Goal: Task Accomplishment & Management: Complete application form

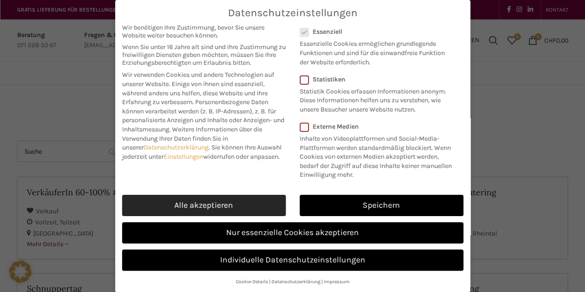
click at [208, 201] on link "Alle akzeptieren" at bounding box center [204, 205] width 164 height 21
checkbox input "true"
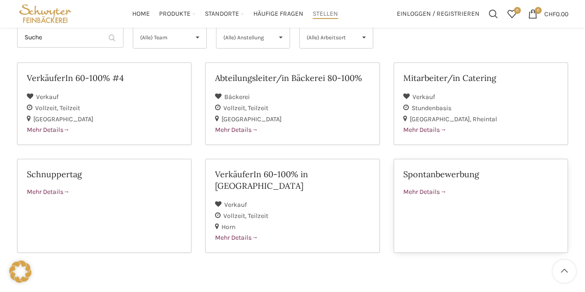
scroll to position [104, 0]
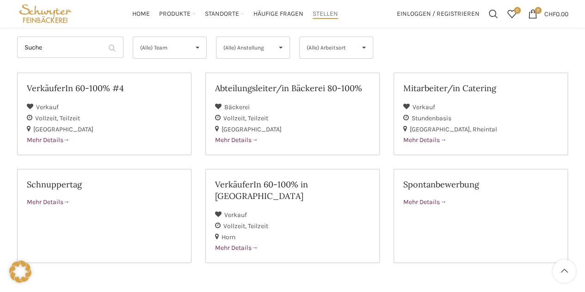
drag, startPoint x: 437, startPoint y: 190, endPoint x: 210, endPoint y: 264, distance: 239.0
click at [210, 264] on div "Unsere Jobangebote Suche Filter by (Alle) Team (Alle) Team Bäckerei Verkauf (Al…" at bounding box center [292, 197] width 560 height 394
click at [451, 200] on div "Mehr Details" at bounding box center [480, 202] width 155 height 10
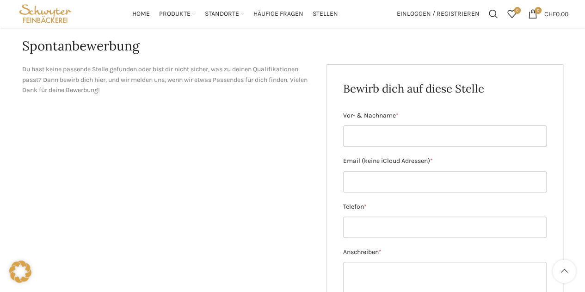
scroll to position [88, 0]
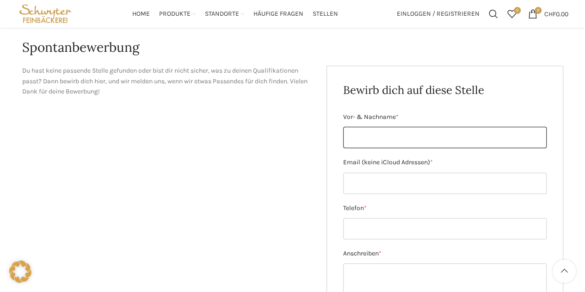
click at [393, 137] on input "Vor- & Nachname *" at bounding box center [444, 137] width 203 height 21
type input "[PERSON_NAME]"
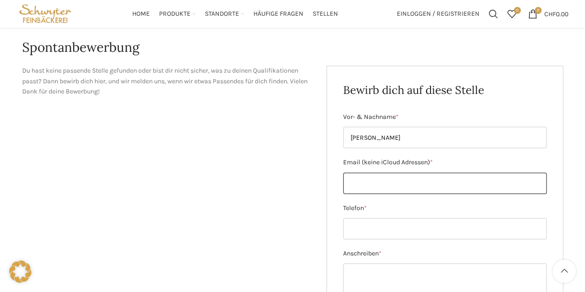
click at [385, 183] on input "Email (keine iCloud Adressen) *" at bounding box center [444, 182] width 203 height 21
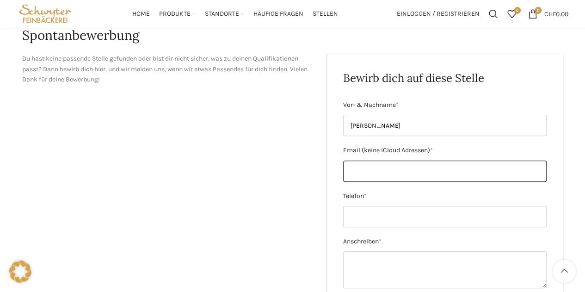
scroll to position [98, 0]
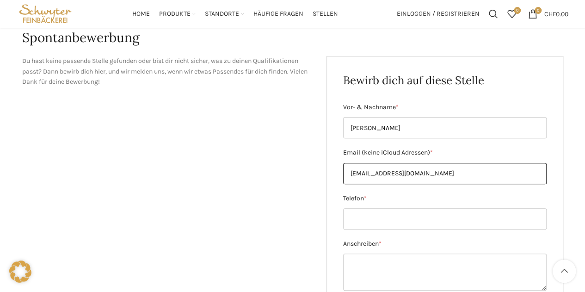
type input "[EMAIL_ADDRESS][DOMAIN_NAME]"
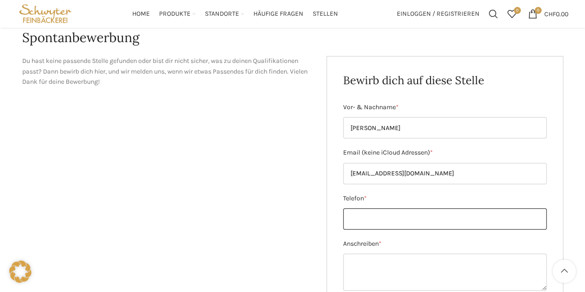
click at [392, 224] on input "Telefon *" at bounding box center [444, 218] width 203 height 21
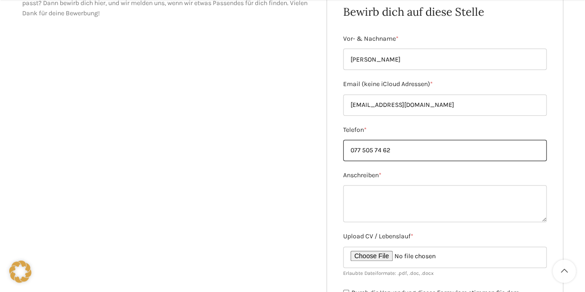
scroll to position [167, 0]
type input "077 505 74 62"
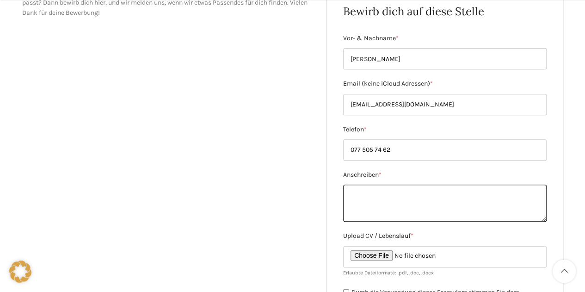
click at [369, 188] on textarea "Anschreiben *" at bounding box center [444, 202] width 203 height 37
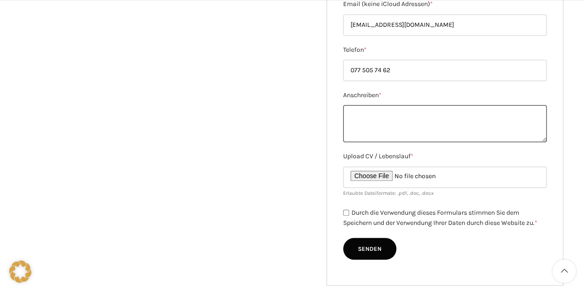
scroll to position [293, 0]
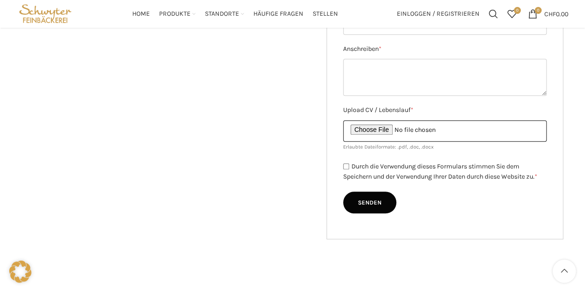
click at [400, 129] on input "Upload CV / Lebenslauf *" at bounding box center [444, 130] width 203 height 21
click at [379, 127] on input "Upload CV / Lebenslauf *" at bounding box center [444, 130] width 203 height 21
type input "C:\fakepath\Zeugnisse Berufsschule [PERSON_NAME].pdf"
click at [385, 127] on input "Upload CV / Lebenslauf *" at bounding box center [444, 130] width 203 height 21
click at [374, 129] on input "Upload CV / Lebenslauf *" at bounding box center [444, 130] width 203 height 21
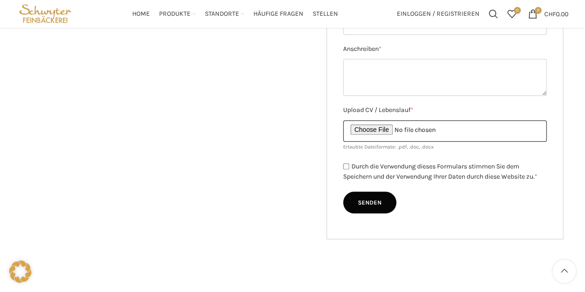
type input "C:\fakepath\Lebenslauf [PERSON_NAME].pdf"
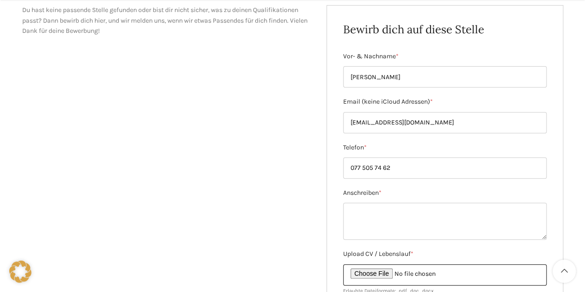
scroll to position [150, 0]
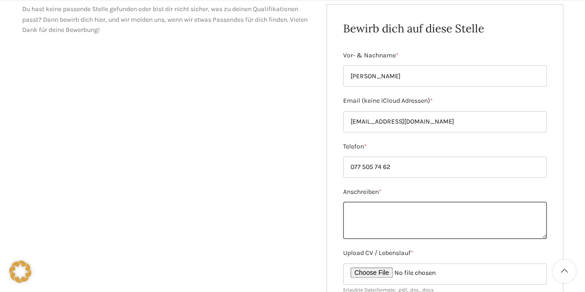
click at [378, 215] on textarea "Anschreiben *" at bounding box center [444, 219] width 203 height 37
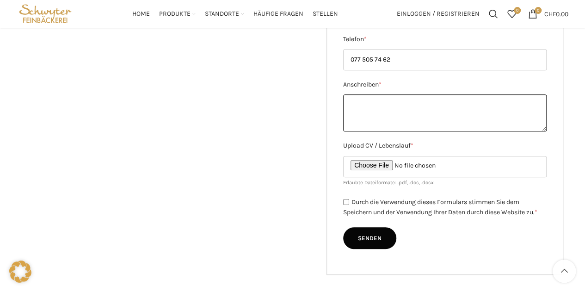
scroll to position [251, 0]
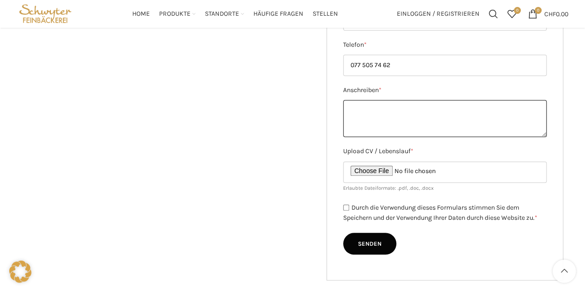
paste textarea "Gebäck bedeuten für mich Genuss und Lebensfreude. Mein Name ist [PERSON_NAME], …"
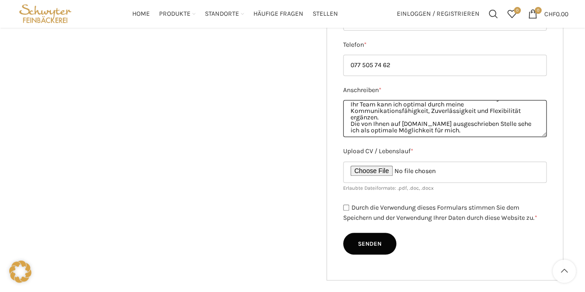
scroll to position [42, 0]
drag, startPoint x: 452, startPoint y: 132, endPoint x: 352, endPoint y: 124, distance: 100.6
click at [352, 124] on textarea "Gebäck bedeuten für mich Genuss und Lebensfreude. Mein Name ist [PERSON_NAME], …" at bounding box center [444, 118] width 203 height 37
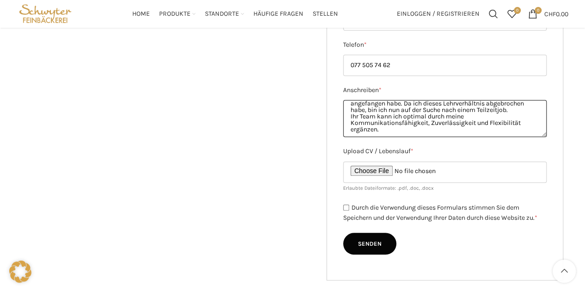
scroll to position [0, 0]
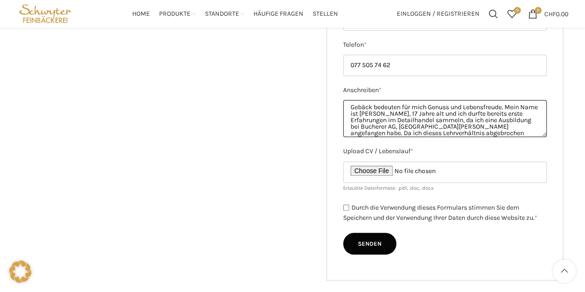
click at [350, 105] on textarea "Gebäck bedeuten für mich Genuss und Lebensfreude. Mein Name ist [PERSON_NAME], …" at bounding box center [444, 118] width 203 height 37
click at [356, 110] on textarea "Gebäck bedeuten für mich Genuss und Lebensfreude. Mein Name ist [PERSON_NAME], …" at bounding box center [444, 118] width 203 height 37
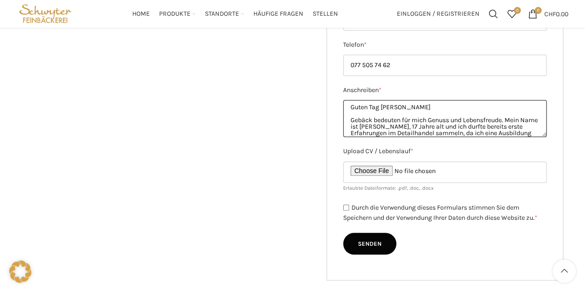
click at [370, 119] on textarea "Guten Tag [PERSON_NAME] Gebäck bedeuten für mich Genuss und Lebensfreude. Mein …" at bounding box center [444, 118] width 203 height 37
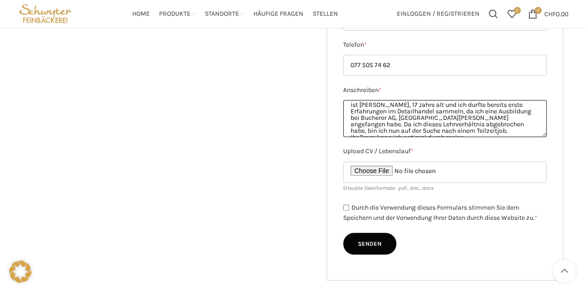
scroll to position [22, 0]
click at [353, 123] on textarea "Guten Tag [PERSON_NAME] Gebäck bedeuten für mich Genuss und Lebensfreude. Mein …" at bounding box center [444, 118] width 203 height 37
click at [416, 121] on textarea "Guten Tag [PERSON_NAME] Gebäck bedeuten für mich Genuss und Lebensfreude. Mein …" at bounding box center [444, 118] width 203 height 37
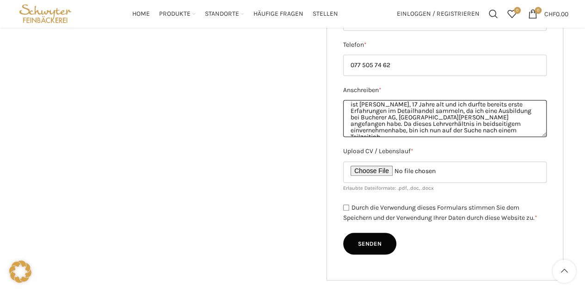
click at [465, 122] on textarea "Guten Tag [PERSON_NAME] Gebäck bedeuten für mich Genuss und Lebensfreude. Mein …" at bounding box center [444, 118] width 203 height 37
click at [505, 121] on textarea "Guten Tag [PERSON_NAME] Gebäck bedeuten für mich Genuss und Lebensfreude. Mein …" at bounding box center [444, 118] width 203 height 37
click at [403, 129] on textarea "Guten Tag [PERSON_NAME] Gebäck bedeuten für mich Genuss und Lebensfreude. Mein …" at bounding box center [444, 118] width 203 height 37
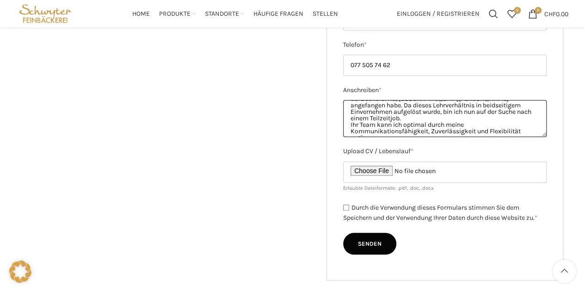
click at [381, 119] on textarea "Guten Tag [PERSON_NAME] Gebäck bedeuten für mich Genuss und Lebensfreude. Mein …" at bounding box center [444, 118] width 203 height 37
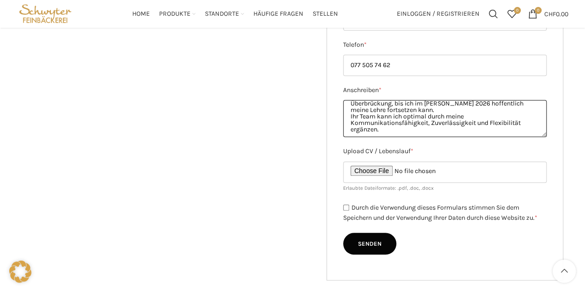
click at [349, 111] on textarea "Guten Tag [PERSON_NAME] Gebäck bedeuten für mich Genuss und Lebensfreude. Mein …" at bounding box center [444, 118] width 203 height 37
click at [393, 124] on textarea "Guten Tag [PERSON_NAME] Gebäck bedeuten für mich Genuss und Lebensfreude. Mein …" at bounding box center [444, 118] width 203 height 37
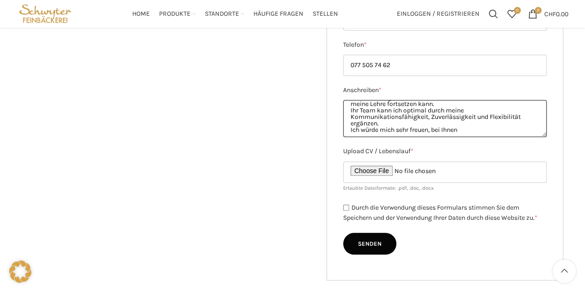
click at [434, 127] on textarea "Guten Tag [PERSON_NAME] Gebäck bedeuten für mich Genuss und Lebensfreude. Mein …" at bounding box center [444, 118] width 203 height 37
click at [487, 131] on textarea "Guten Tag [PERSON_NAME] Gebäck bedeuten für mich Genuss und Lebensfreude. Mein …" at bounding box center [444, 118] width 203 height 37
drag, startPoint x: 487, startPoint y: 131, endPoint x: 489, endPoint y: 127, distance: 4.8
click at [489, 127] on textarea "Guten Tag [PERSON_NAME] Gebäck bedeuten für mich Genuss und Lebensfreude. Mein …" at bounding box center [444, 118] width 203 height 37
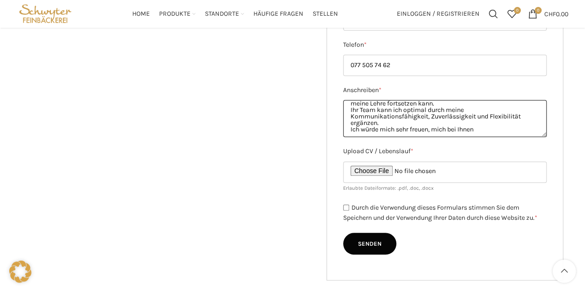
click at [487, 126] on textarea "Guten Tag [PERSON_NAME] Gebäck bedeuten für mich Genuss und Lebensfreude. Mein …" at bounding box center [444, 118] width 203 height 37
click at [491, 127] on textarea "Guten Tag [PERSON_NAME] Gebäck bedeuten für mich Genuss und Lebensfreude. Mein …" at bounding box center [444, 118] width 203 height 37
click at [482, 129] on textarea "Guten Tag [PERSON_NAME] Gebäck bedeuten für mich Genuss und Lebensfreude. Mein …" at bounding box center [444, 118] width 203 height 37
click at [518, 126] on textarea "Guten Tag [PERSON_NAME] Gebäck bedeuten für mich Genuss und Lebensfreude. Mein …" at bounding box center [444, 118] width 203 height 37
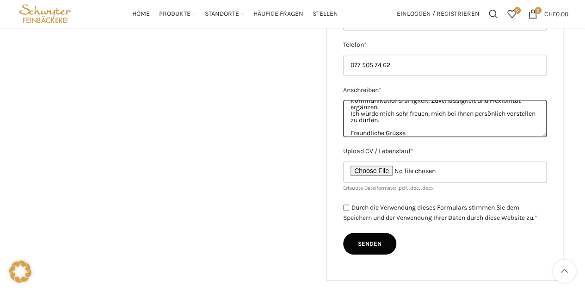
scroll to position [91, 0]
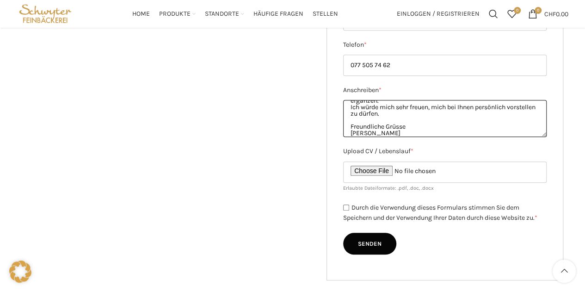
type textarea "Guten Tag [PERSON_NAME] Gebäck bedeuten für mich Genuss und Lebensfreude. Mein …"
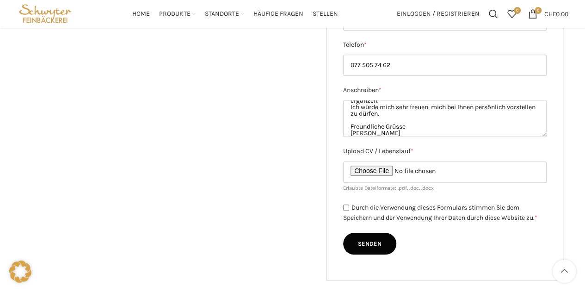
click at [302, 160] on div "Du hast keine passende Stelle gefunden oder bist dir nicht sicher, was zu deine…" at bounding box center [292, 91] width 541 height 378
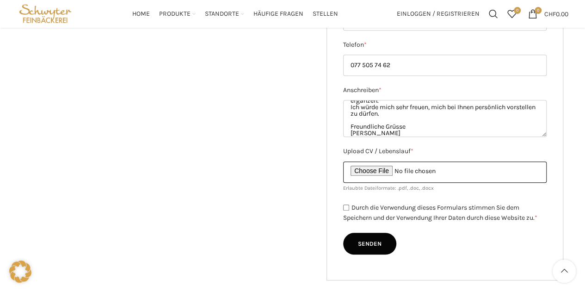
click at [428, 167] on input "Upload CV / Lebenslauf *" at bounding box center [444, 171] width 203 height 21
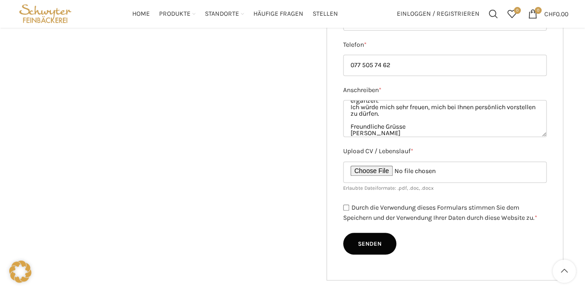
click at [347, 208] on input "Durch die Verwendung dieses Formulars stimmen Sie dem Speichern und der Verwend…" at bounding box center [346, 207] width 6 height 6
checkbox input "true"
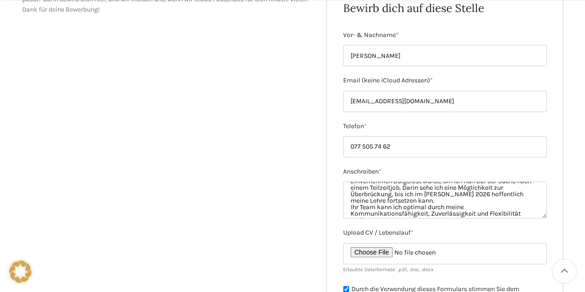
scroll to position [54, 0]
click at [532, 185] on textarea "Guten Tag [PERSON_NAME] Gebäck bedeuten für mich Genuss und Lebensfreude. Mein …" at bounding box center [444, 199] width 203 height 37
click at [531, 183] on textarea "Guten Tag [PERSON_NAME] Gebäck bedeuten für mich Genuss und Lebensfreude. Mein …" at bounding box center [444, 199] width 203 height 37
click at [530, 185] on textarea "Guten Tag [PERSON_NAME] Gebäck bedeuten für mich Genuss und Lebensfreude. Mein …" at bounding box center [444, 199] width 203 height 37
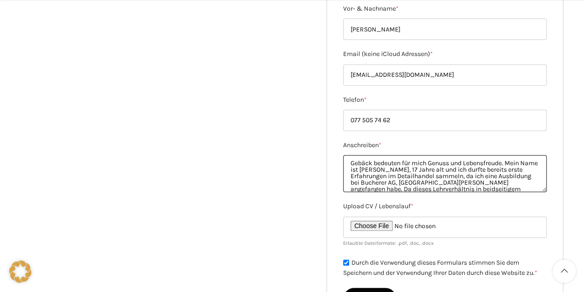
scroll to position [0, 0]
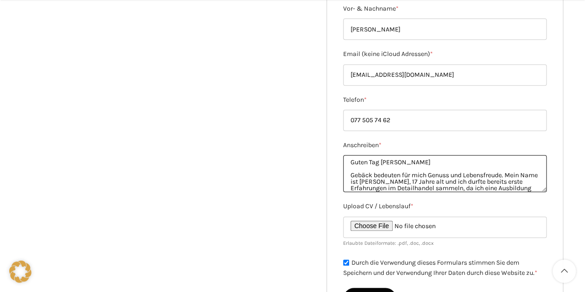
drag, startPoint x: 423, startPoint y: 179, endPoint x: 342, endPoint y: 154, distance: 85.5
click at [342, 154] on div "Bewirb dich auf diese Stelle Vor- & Nachname * [PERSON_NAME] Email (keine iClou…" at bounding box center [444, 146] width 237 height 378
type textarea "Guten Tag [PERSON_NAME] Gebäck bedeuten für mich Genuss und Lebensfreude. Mein …"
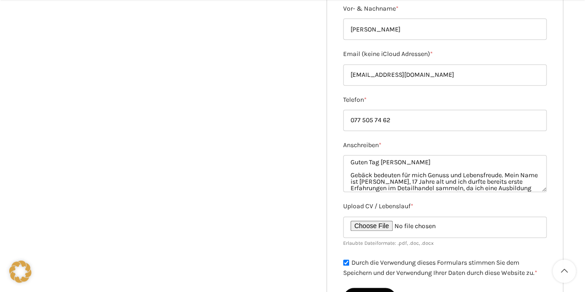
click at [342, 154] on div "Bewirb dich auf diese Stelle Vor- & Nachname * [PERSON_NAME] Email (keine iClou…" at bounding box center [444, 146] width 237 height 378
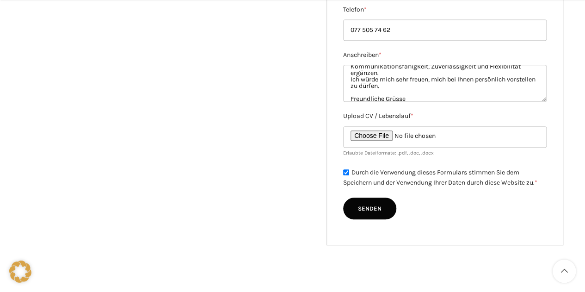
scroll to position [79, 0]
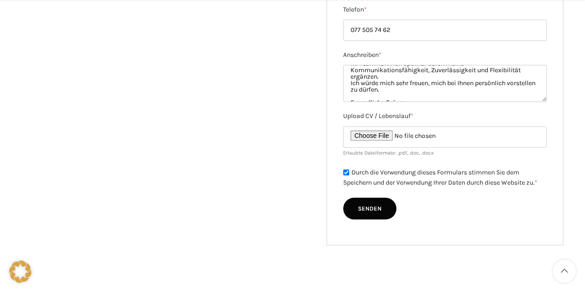
click at [375, 209] on input "Senden" at bounding box center [369, 208] width 53 height 22
type input "Senden"
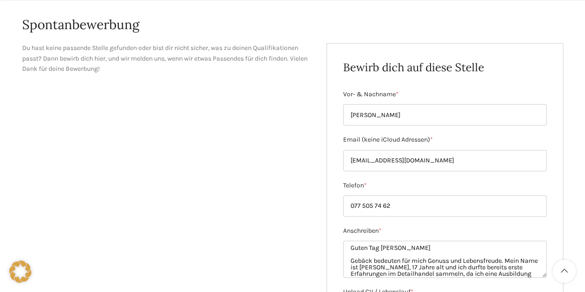
scroll to position [0, 0]
